Goal: Task Accomplishment & Management: Manage account settings

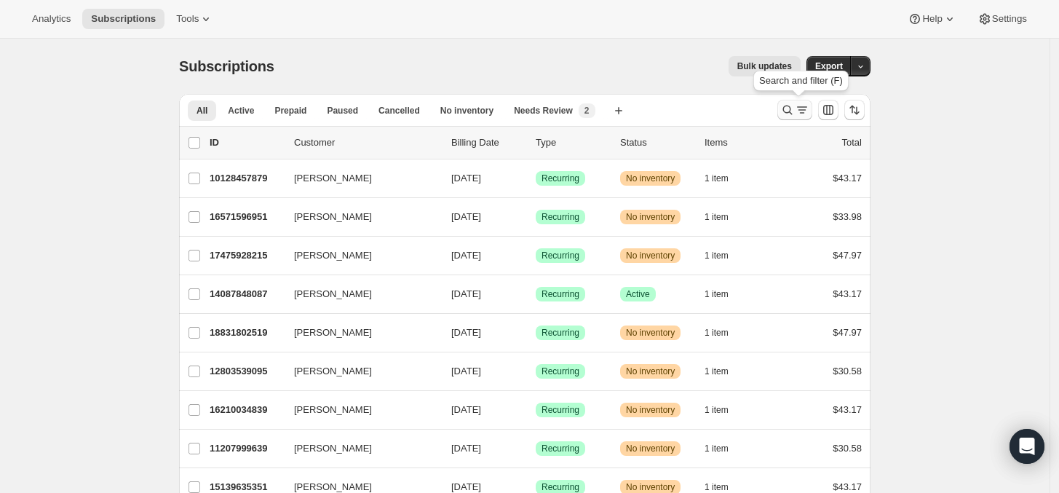
click at [788, 113] on icon "Search and filter results" at bounding box center [787, 110] width 15 height 15
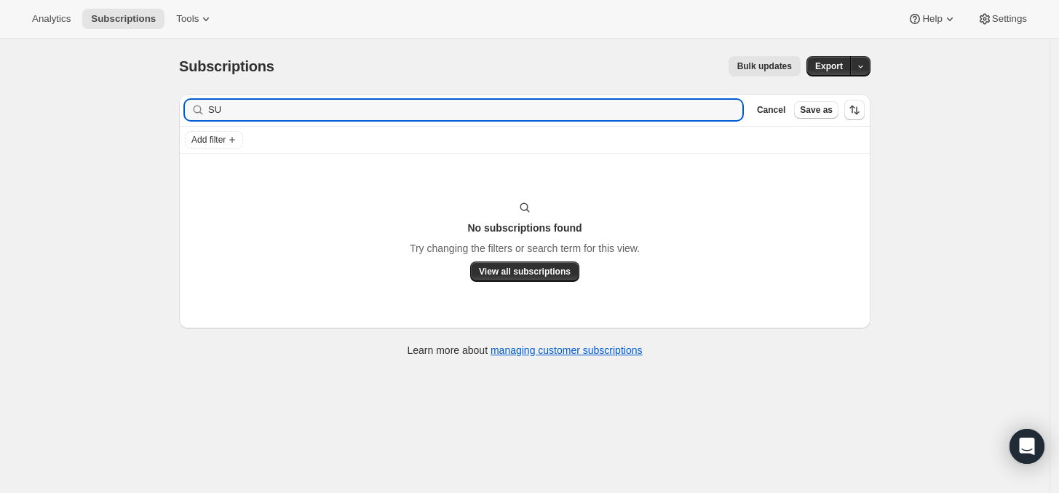
type input "S"
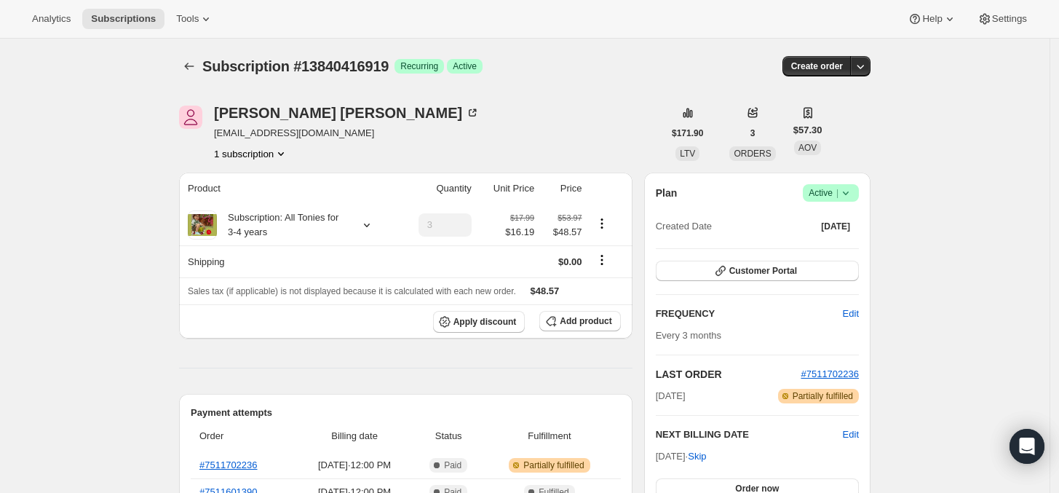
click at [499, 112] on div "[PERSON_NAME] [EMAIL_ADDRESS][DOMAIN_NAME] 1 subscription" at bounding box center [421, 133] width 484 height 55
